Goal: Obtain resource: Obtain resource

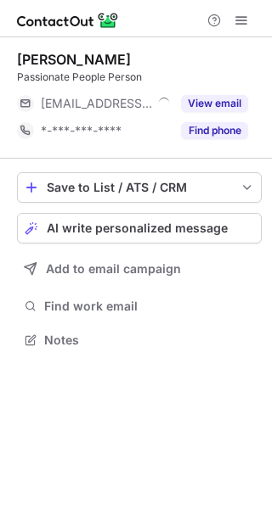
scroll to position [329, 272]
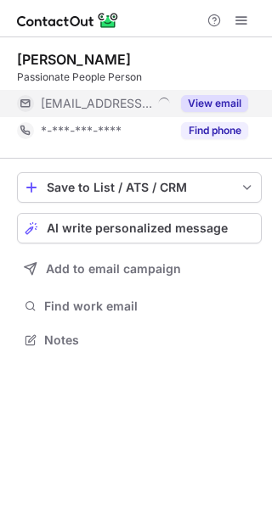
click at [218, 99] on button "View email" at bounding box center [214, 103] width 67 height 17
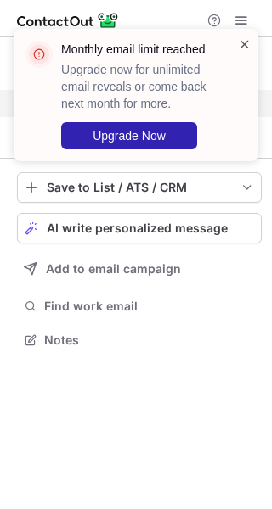
click at [250, 39] on span at bounding box center [245, 44] width 14 height 17
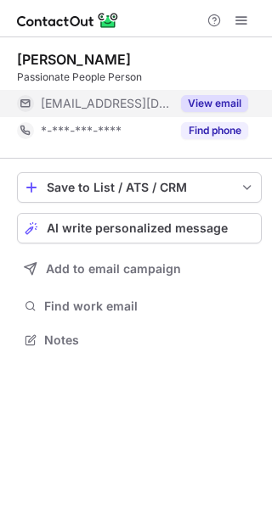
click at [245, 44] on span at bounding box center [245, 44] width 14 height 17
